Goal: Find specific page/section: Find specific page/section

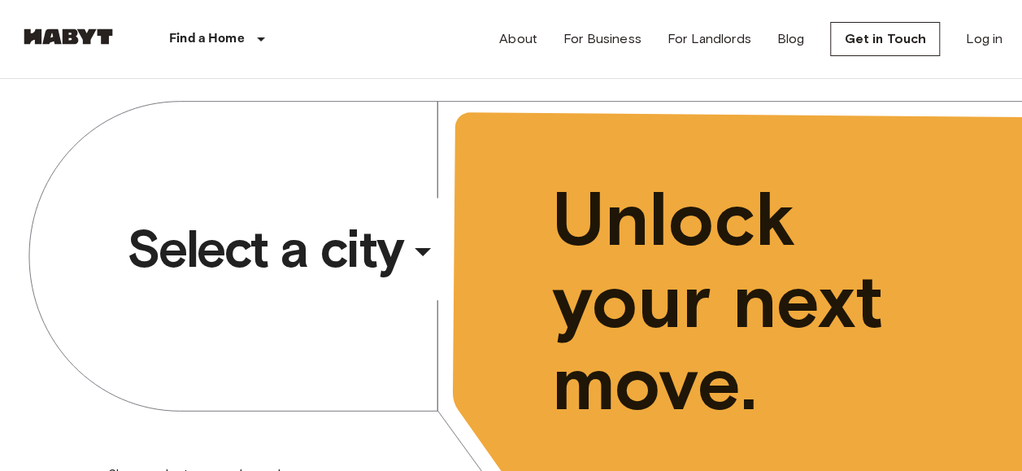
click at [309, 250] on span "Select a city" at bounding box center [265, 248] width 276 height 65
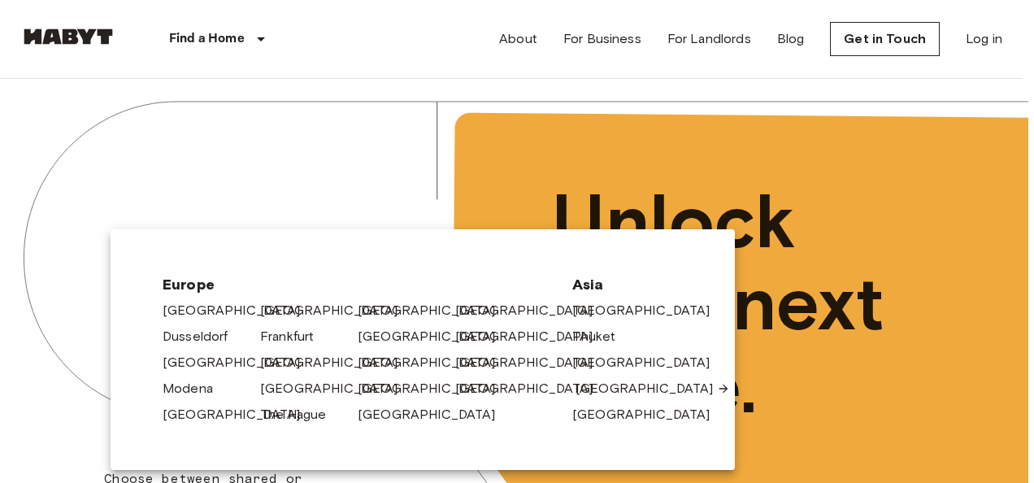
click at [591, 388] on link "[GEOGRAPHIC_DATA]" at bounding box center [652, 389] width 154 height 20
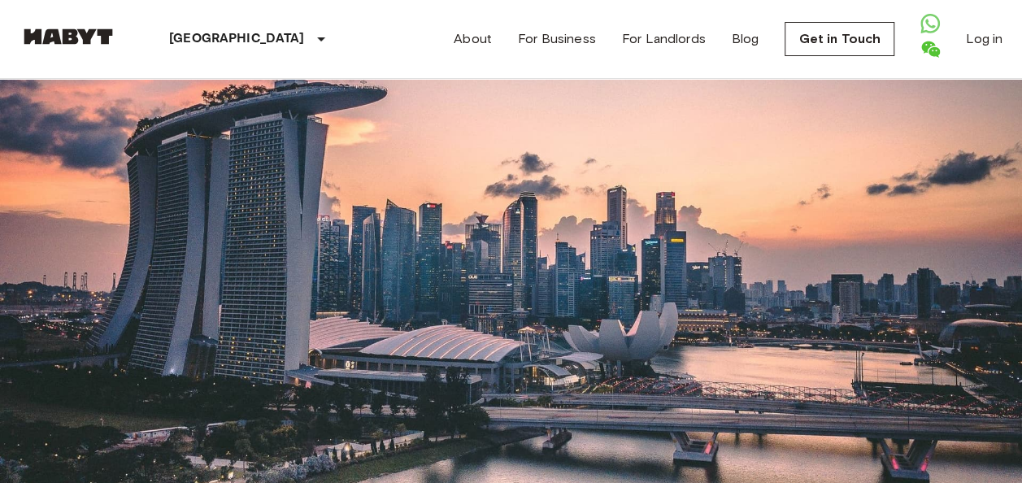
scroll to position [731, 0]
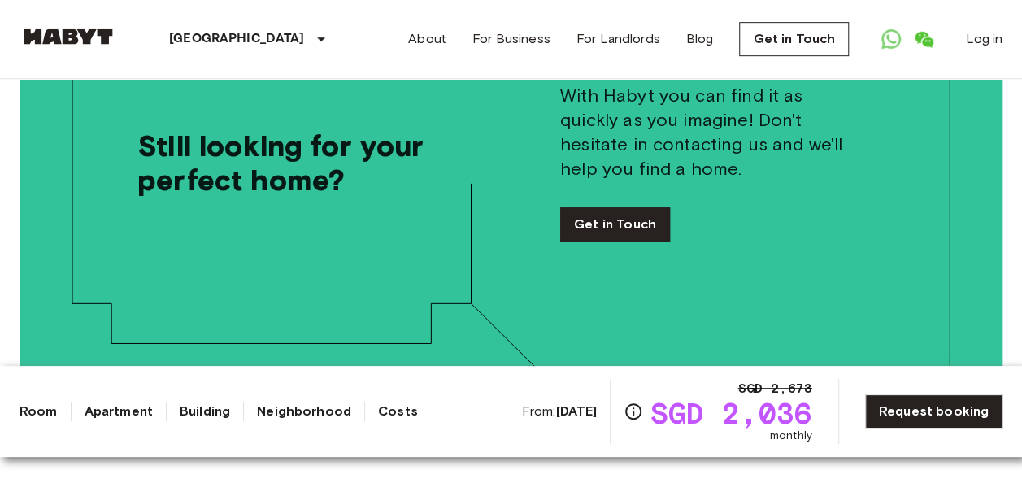
scroll to position [3414, 0]
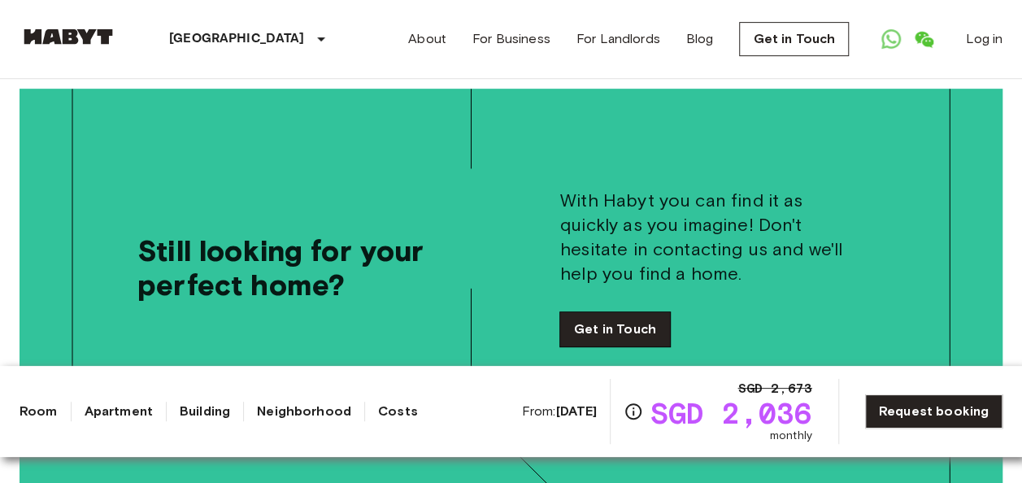
click at [634, 312] on link "Get in Touch" at bounding box center [615, 329] width 110 height 34
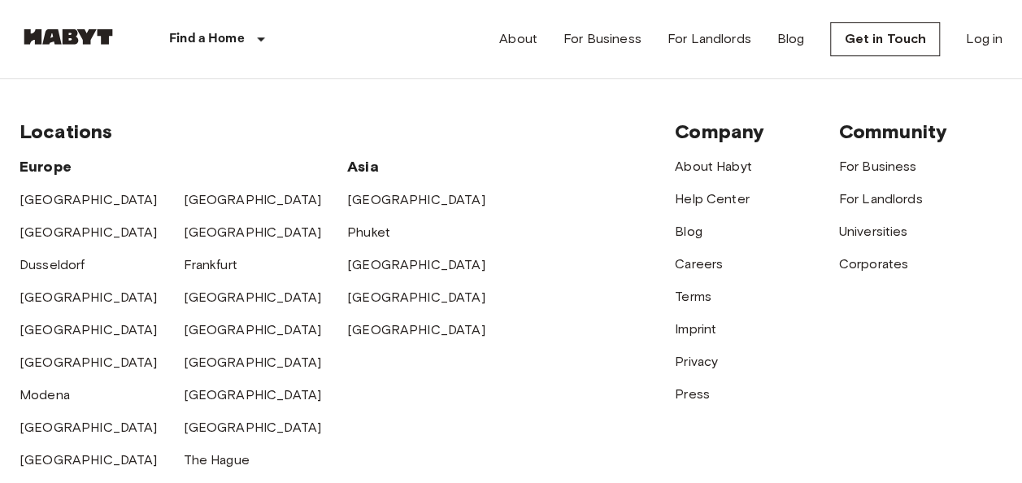
scroll to position [650, 0]
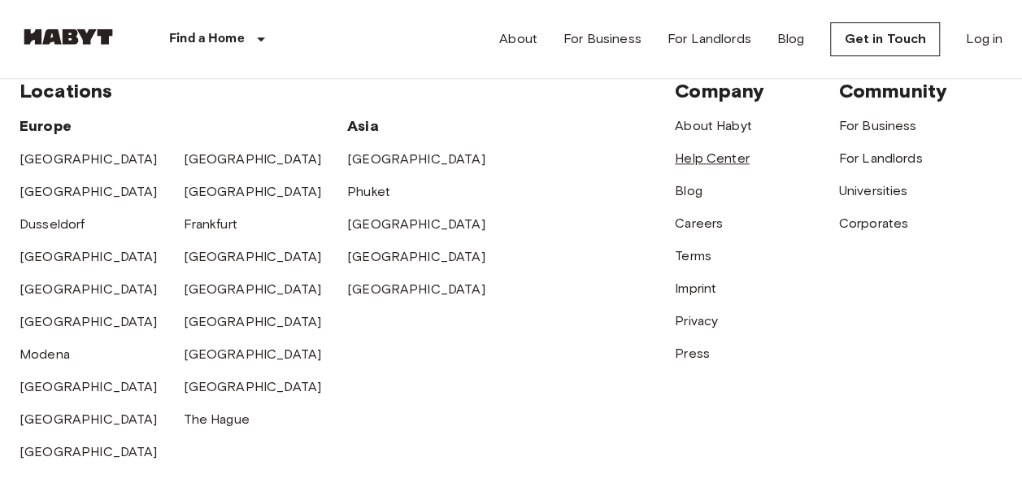
click at [716, 158] on link "Help Center" at bounding box center [712, 157] width 75 height 15
